Goal: Task Accomplishment & Management: Use online tool/utility

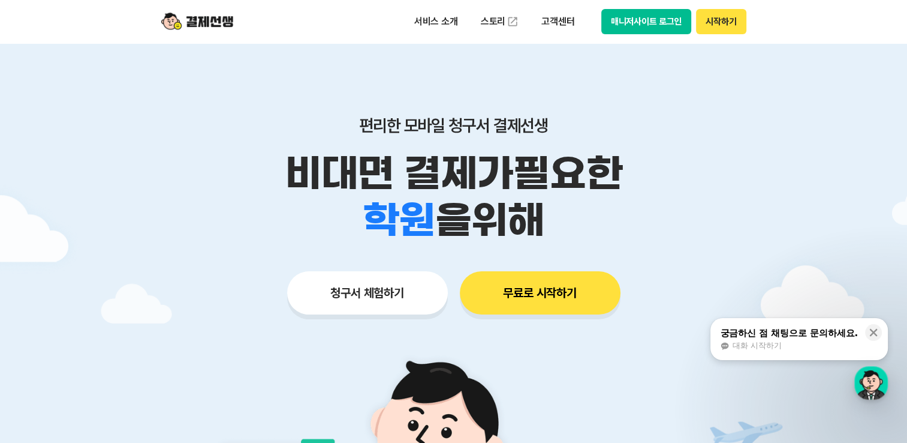
click at [367, 295] on button "청구서 체험하기" at bounding box center [367, 292] width 161 height 43
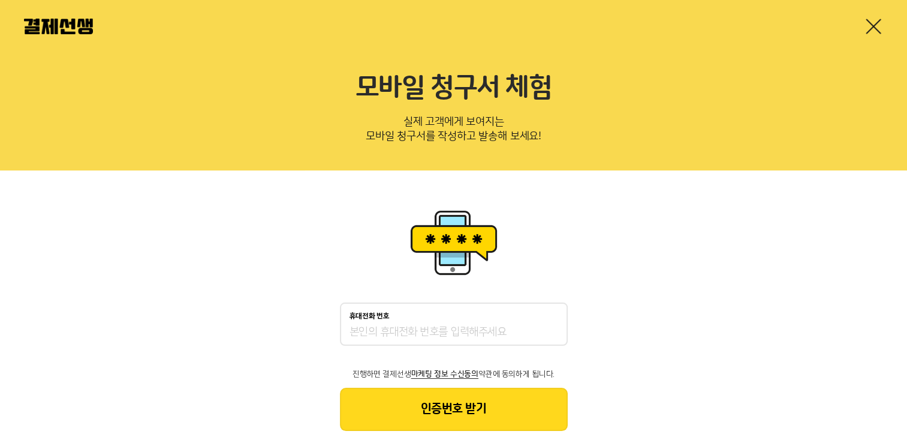
click at [404, 330] on input "휴대전화 번호" at bounding box center [454, 332] width 209 height 14
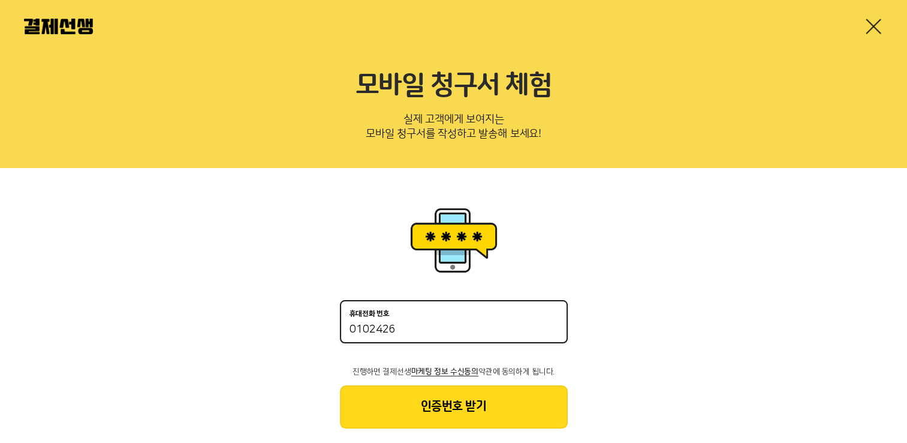
scroll to position [23, 0]
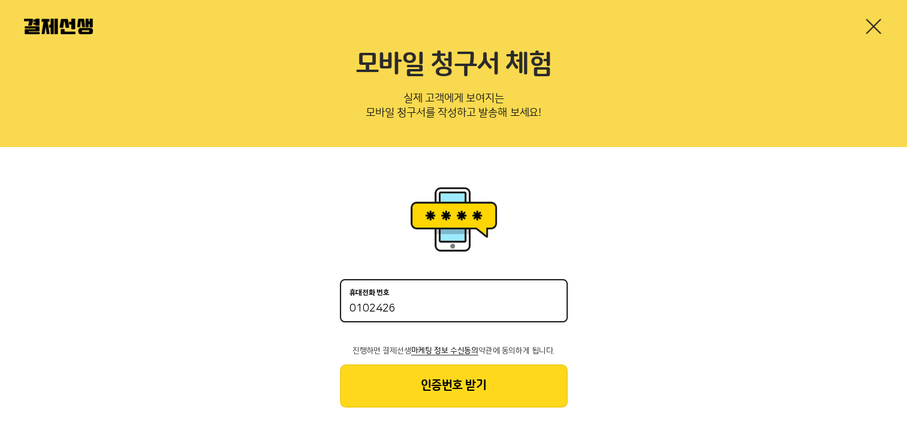
type input "0102426"
click at [875, 24] on link at bounding box center [873, 26] width 19 height 19
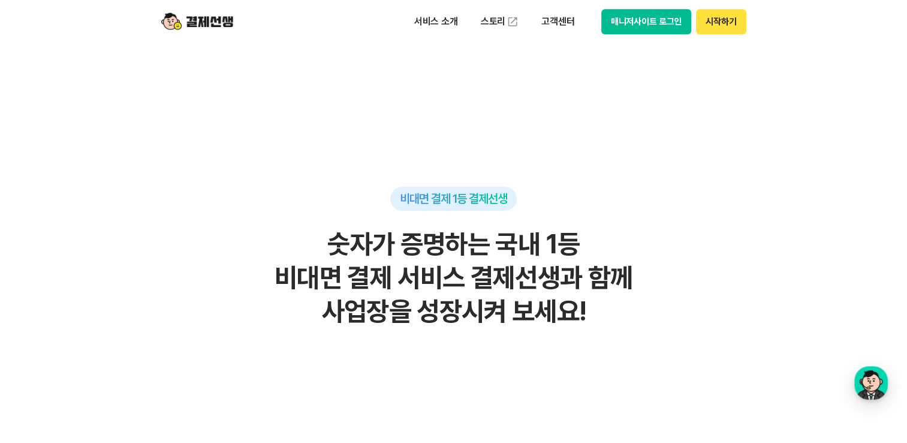
scroll to position [923, 0]
